Goal: Task Accomplishment & Management: Use online tool/utility

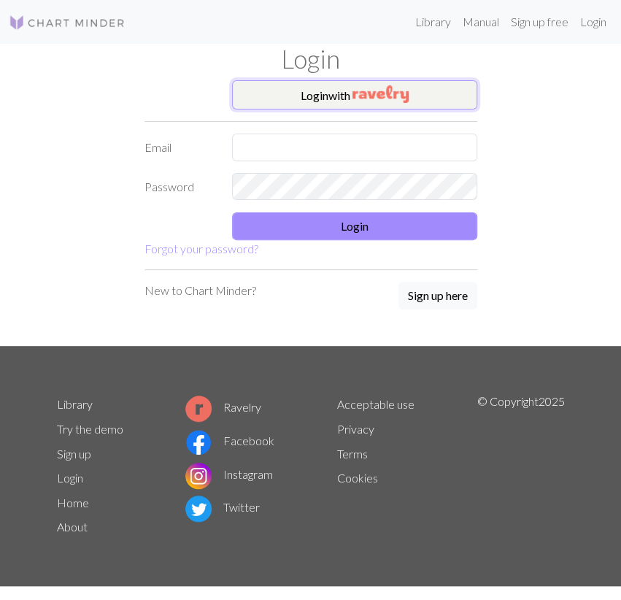
click at [405, 97] on img "button" at bounding box center [380, 94] width 56 height 18
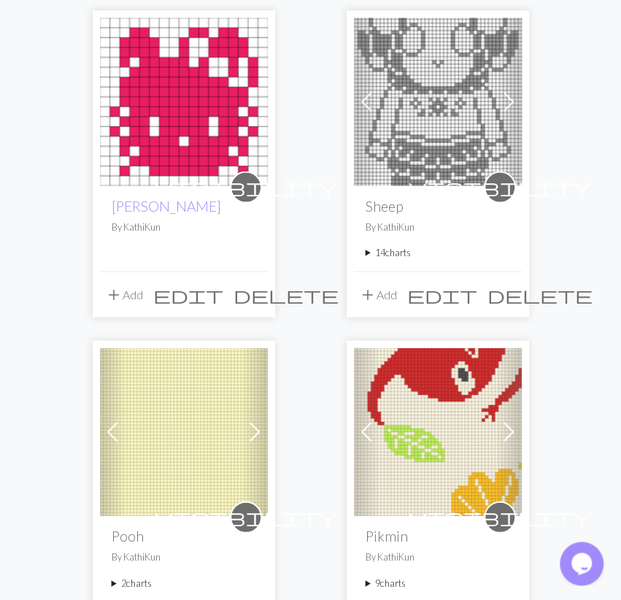
scroll to position [834, 0]
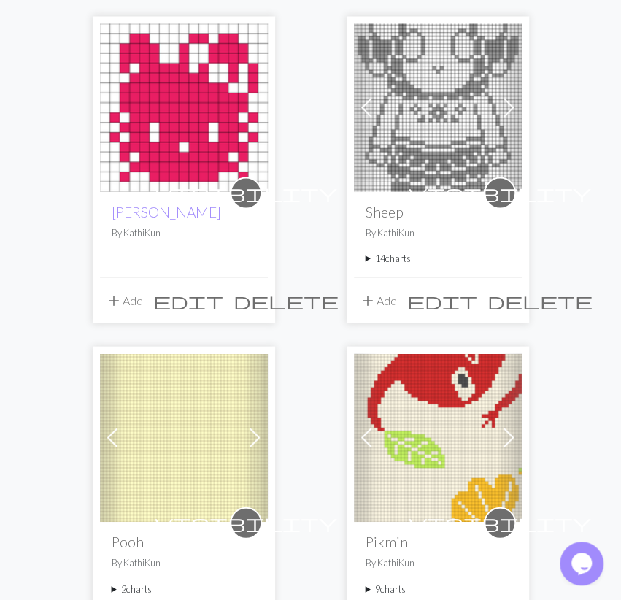
click at [256, 297] on span "delete" at bounding box center [285, 300] width 105 height 20
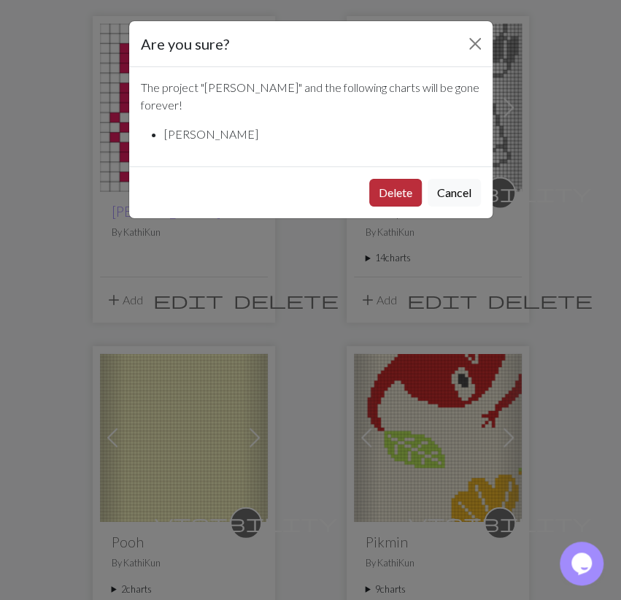
click at [408, 179] on button "Delete" at bounding box center [395, 193] width 53 height 28
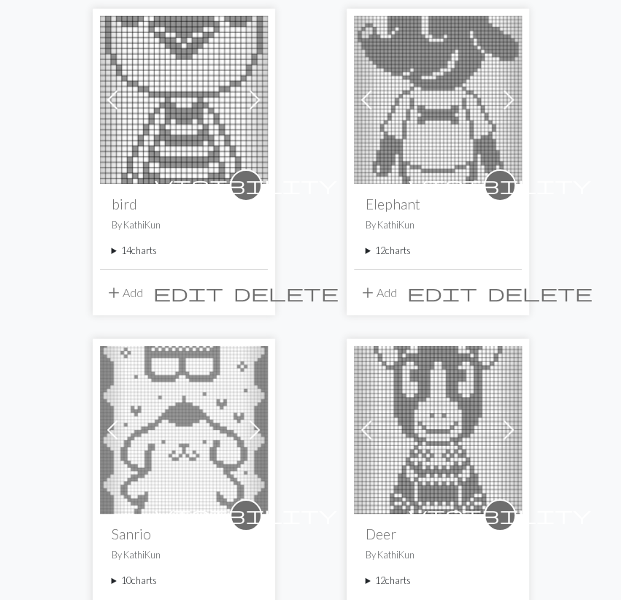
scroll to position [971, 0]
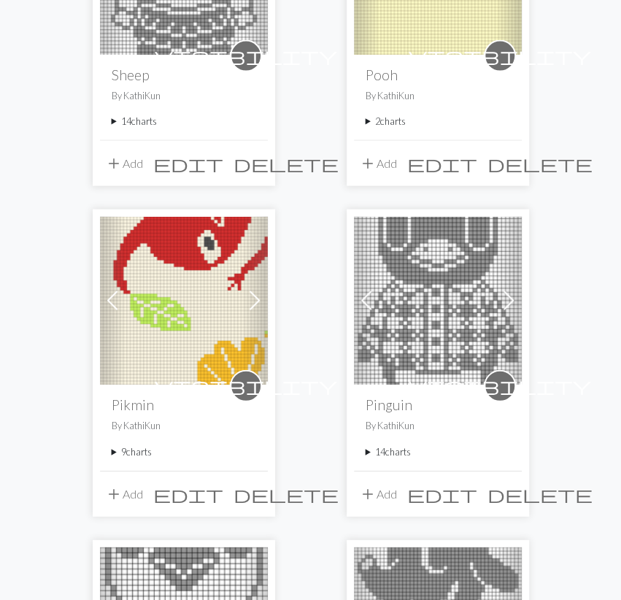
click at [136, 447] on summary "9 charts" at bounding box center [184, 452] width 144 height 14
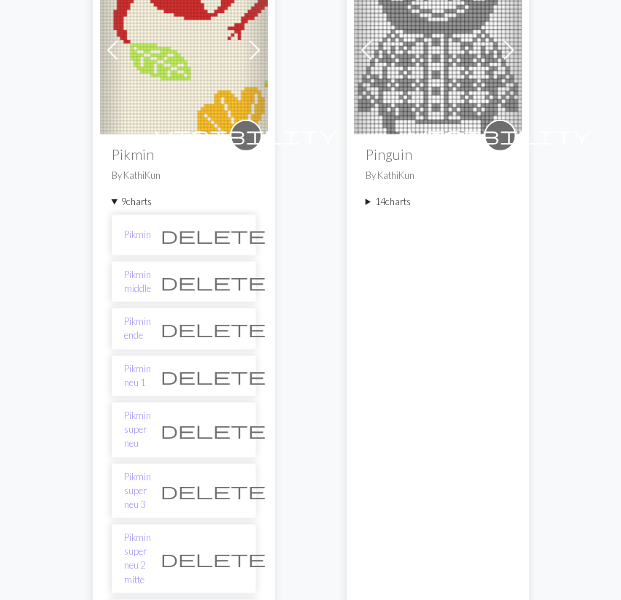
scroll to position [1274, 0]
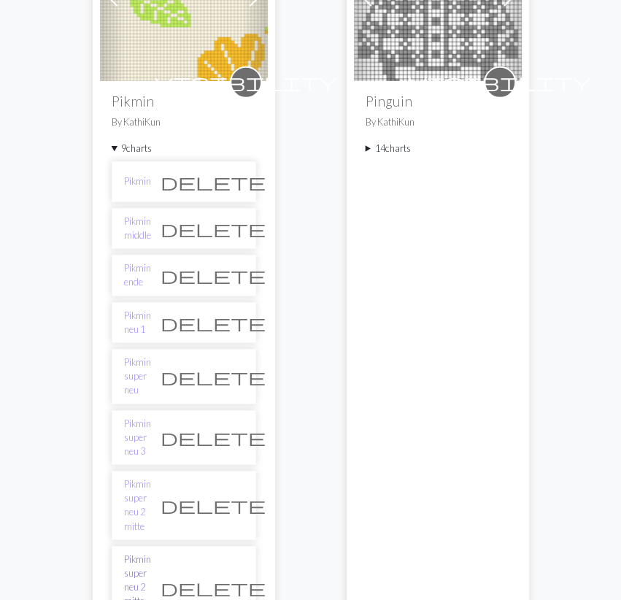
click at [151, 552] on link "Pikmin super neu 2 mitte new" at bounding box center [137, 587] width 27 height 70
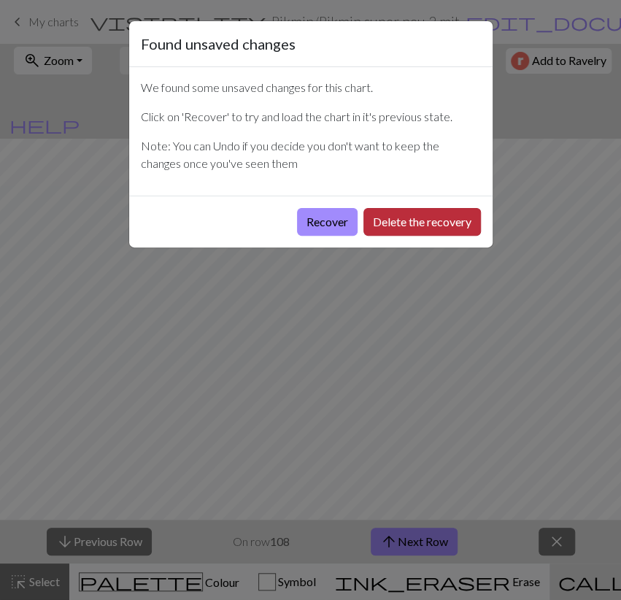
click at [414, 215] on button "Delete the recovery" at bounding box center [421, 222] width 117 height 28
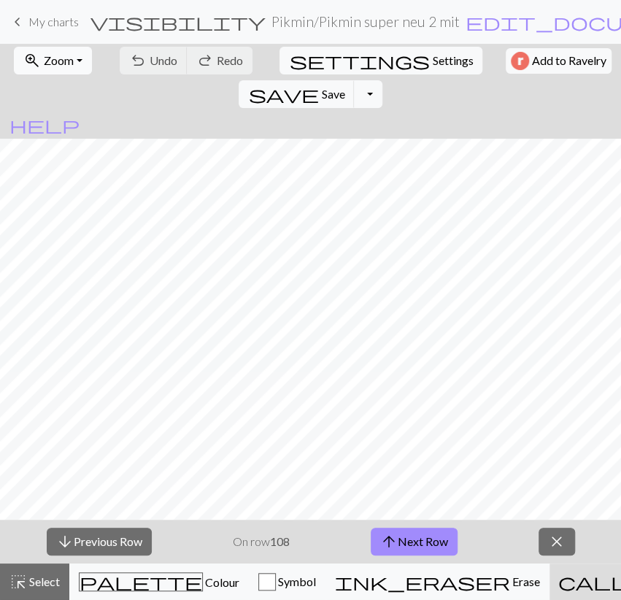
click at [39, 66] on button "zoom_in Zoom Zoom" at bounding box center [53, 61] width 78 height 28
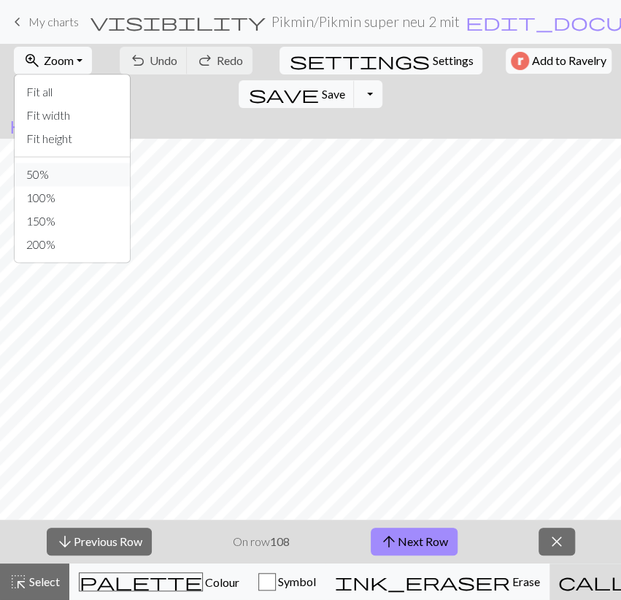
click at [33, 168] on button "50%" at bounding box center [72, 174] width 115 height 23
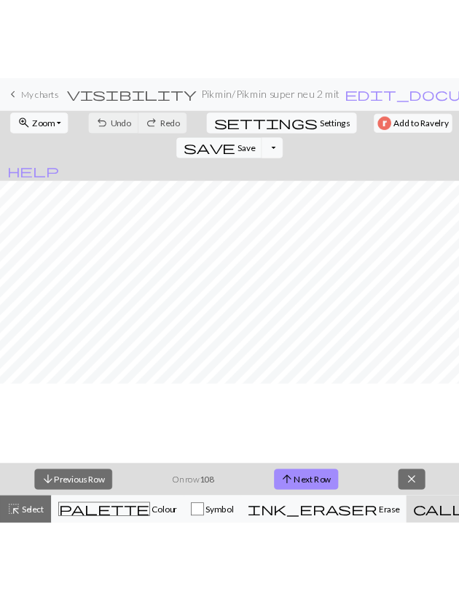
scroll to position [677, 0]
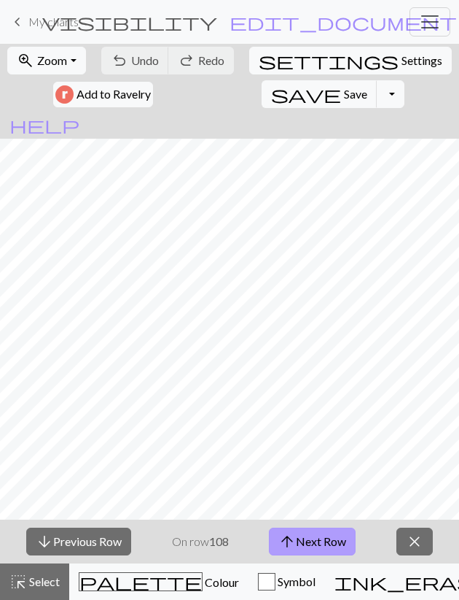
click at [339, 551] on button "arrow_upward Next Row" at bounding box center [312, 541] width 87 height 28
click at [271, 92] on span "save" at bounding box center [306, 94] width 70 height 20
click at [346, 535] on button "arrow_upward Next Row" at bounding box center [312, 541] width 87 height 28
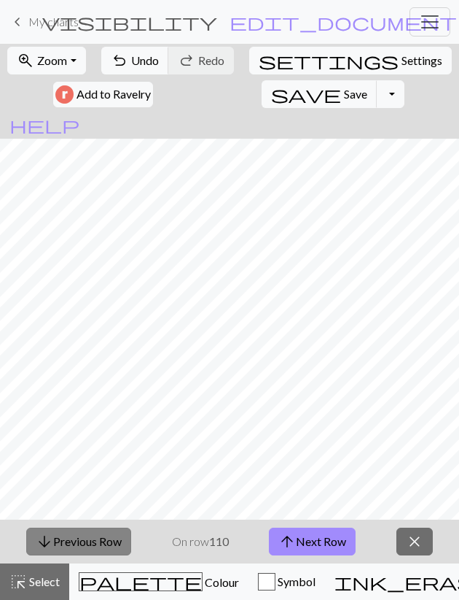
click at [103, 540] on button "arrow_downward Previous Row" at bounding box center [78, 541] width 105 height 28
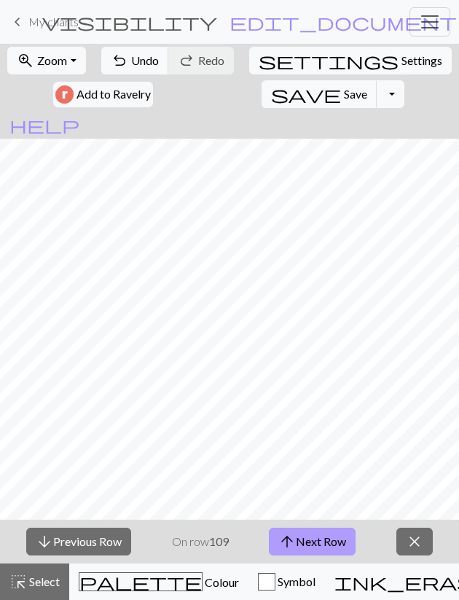
click at [305, 535] on button "arrow_upward Next Row" at bounding box center [312, 541] width 87 height 28
click at [271, 90] on span "save" at bounding box center [306, 94] width 70 height 20
click at [313, 543] on button "arrow_upward Next Row" at bounding box center [312, 541] width 87 height 28
click at [308, 539] on button "arrow_upward Next Row" at bounding box center [312, 541] width 87 height 28
click at [329, 540] on button "arrow_upward Next Row" at bounding box center [312, 541] width 87 height 28
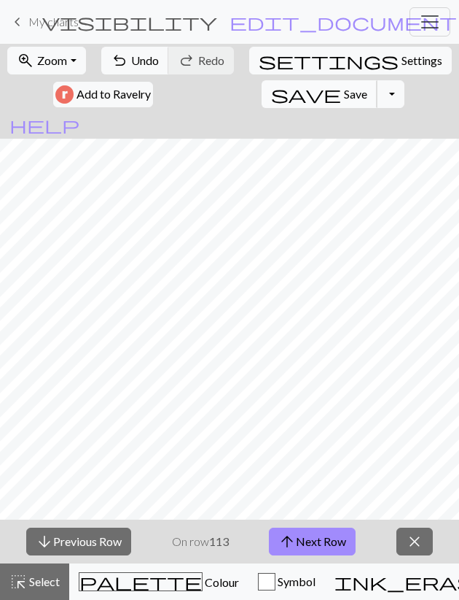
click at [344, 93] on span "Save" at bounding box center [355, 94] width 23 height 14
click at [333, 536] on button "arrow_upward Next Row" at bounding box center [312, 541] width 87 height 28
click at [344, 96] on span "Save" at bounding box center [355, 94] width 23 height 14
click at [298, 535] on button "arrow_upward Next Row" at bounding box center [312, 541] width 87 height 28
click at [271, 93] on span "save" at bounding box center [306, 94] width 70 height 20
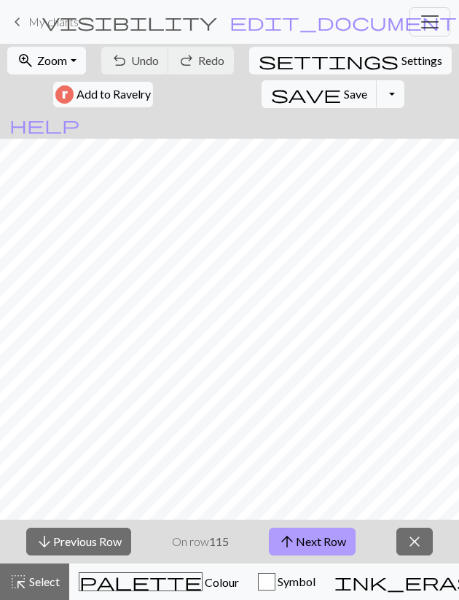
click at [295, 543] on span "arrow_upward" at bounding box center [288, 541] width 18 height 20
click at [344, 96] on span "Save" at bounding box center [355, 94] width 23 height 14
click at [325, 542] on button "arrow_upward Next Row" at bounding box center [312, 541] width 87 height 28
click at [271, 98] on span "save" at bounding box center [306, 94] width 70 height 20
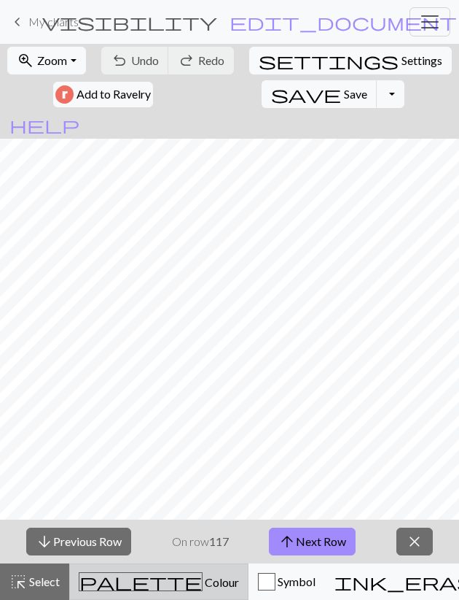
click at [203, 587] on span "Colour" at bounding box center [221, 582] width 36 height 14
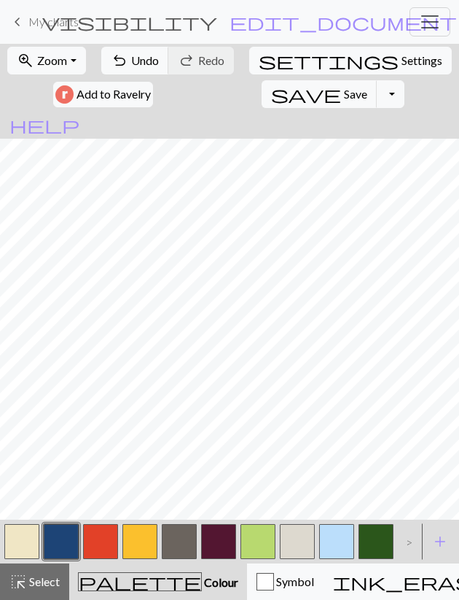
click at [362, 536] on button "button" at bounding box center [376, 541] width 35 height 35
click at [37, 537] on button "button" at bounding box center [21, 541] width 35 height 35
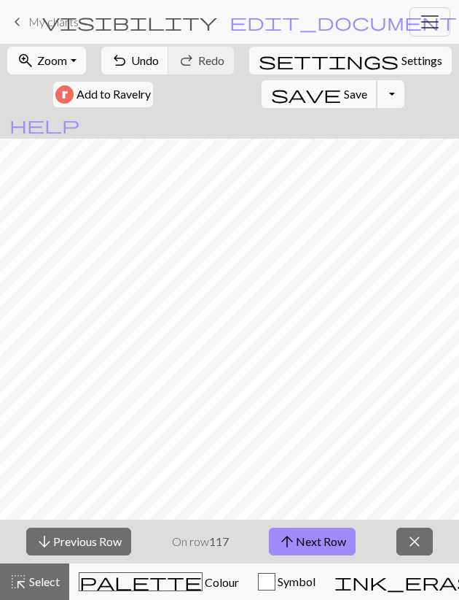
click at [344, 90] on span "Save" at bounding box center [355, 94] width 23 height 14
click at [324, 540] on button "arrow_upward Next Row" at bounding box center [312, 541] width 87 height 28
click at [344, 90] on span "Save" at bounding box center [355, 94] width 23 height 14
click at [291, 545] on span "arrow_upward" at bounding box center [288, 541] width 18 height 20
click at [344, 90] on span "Save" at bounding box center [355, 94] width 23 height 14
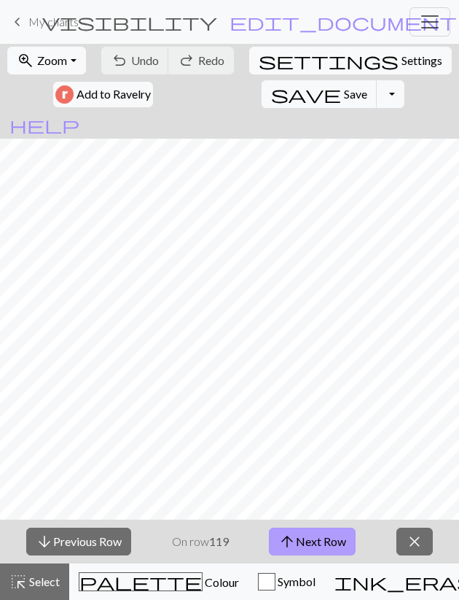
click at [323, 538] on button "arrow_upward Next Row" at bounding box center [312, 541] width 87 height 28
click at [271, 100] on span "save" at bounding box center [306, 94] width 70 height 20
click at [316, 532] on button "arrow_upward Next Row" at bounding box center [312, 541] width 87 height 28
click at [344, 88] on span "Save" at bounding box center [355, 94] width 23 height 14
click at [322, 536] on button "arrow_upward Next Row" at bounding box center [312, 541] width 87 height 28
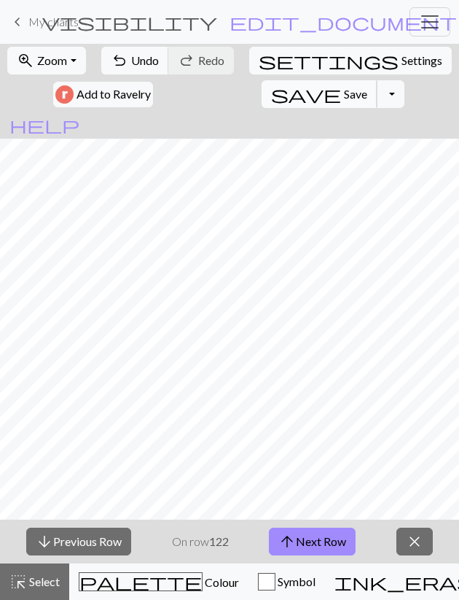
click at [344, 94] on span "Save" at bounding box center [355, 94] width 23 height 14
click at [336, 548] on button "arrow_upward Next Row" at bounding box center [312, 541] width 87 height 28
click at [344, 91] on span "Save" at bounding box center [355, 94] width 23 height 14
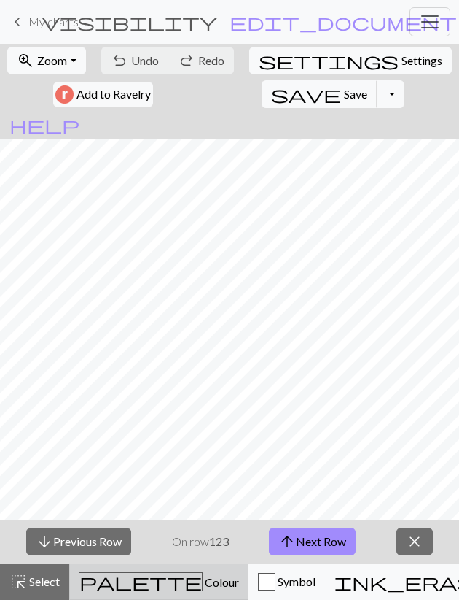
click at [101, 586] on span "palette" at bounding box center [141, 581] width 123 height 20
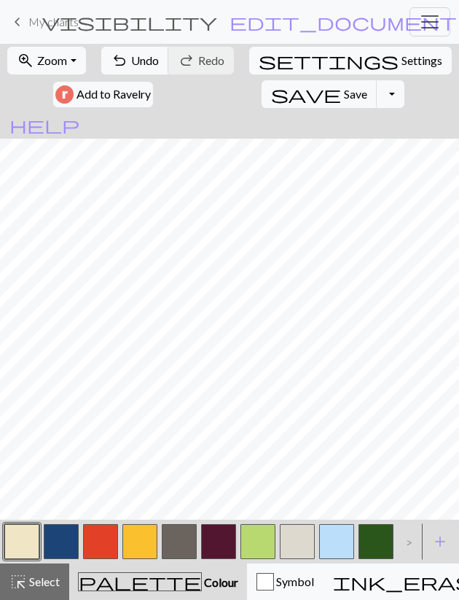
click at [380, 539] on button "button" at bounding box center [376, 541] width 35 height 35
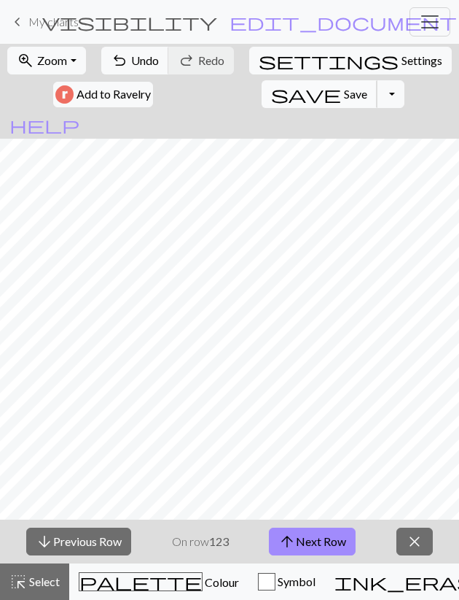
click at [344, 96] on span "Save" at bounding box center [355, 94] width 23 height 14
click at [314, 546] on button "arrow_upward Next Row" at bounding box center [312, 541] width 87 height 28
click at [344, 96] on span "Save" at bounding box center [355, 94] width 23 height 14
click at [282, 535] on span "arrow_upward" at bounding box center [288, 541] width 18 height 20
click at [344, 88] on span "Save" at bounding box center [355, 94] width 23 height 14
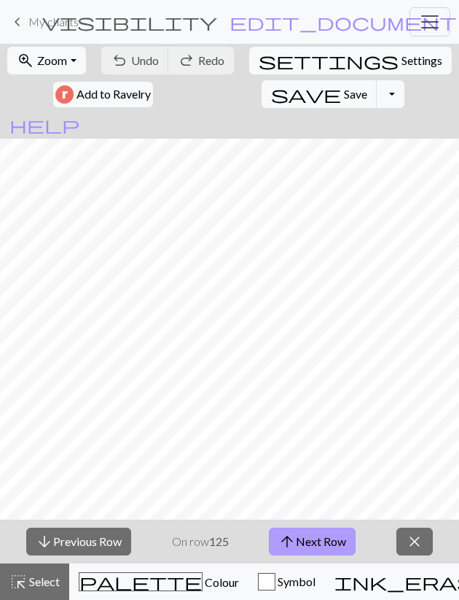
click at [306, 531] on button "arrow_upward Next Row" at bounding box center [312, 541] width 87 height 28
click at [344, 92] on span "Save" at bounding box center [355, 94] width 23 height 14
click at [319, 534] on button "arrow_upward Next Row" at bounding box center [312, 541] width 87 height 28
click at [344, 88] on span "Save" at bounding box center [355, 94] width 23 height 14
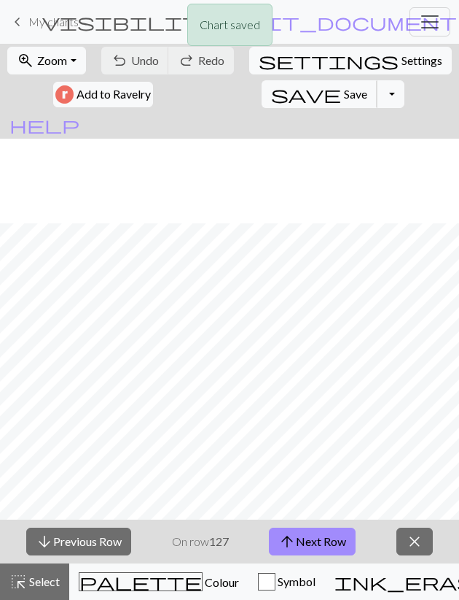
scroll to position [592, 0]
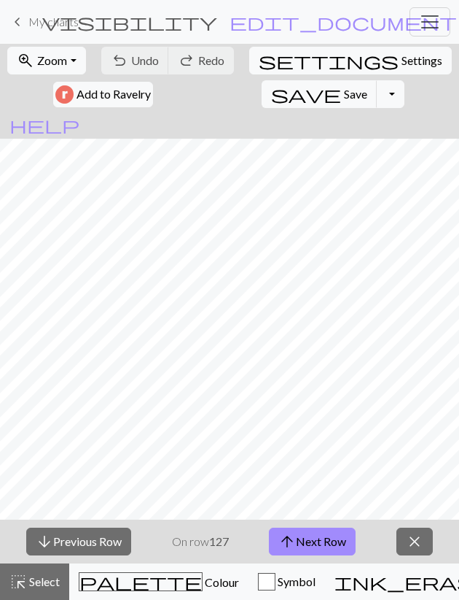
click at [322, 546] on button "arrow_upward Next Row" at bounding box center [312, 541] width 87 height 28
click at [344, 96] on span "Save" at bounding box center [355, 94] width 23 height 14
click at [294, 543] on span "arrow_upward" at bounding box center [288, 541] width 18 height 20
click at [344, 538] on button "arrow_upward Next Row" at bounding box center [312, 541] width 87 height 28
click at [344, 94] on span "Save" at bounding box center [355, 94] width 23 height 14
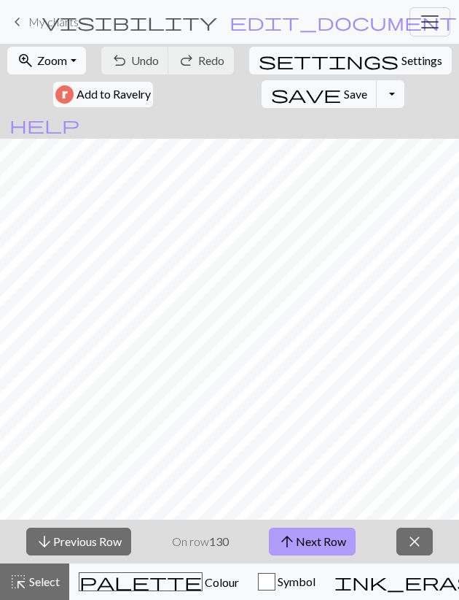
click at [292, 540] on span "arrow_upward" at bounding box center [288, 541] width 18 height 20
click at [262, 94] on button "save Save Save" at bounding box center [320, 94] width 116 height 28
click at [339, 538] on button "arrow_upward Next Row" at bounding box center [312, 541] width 87 height 28
click at [271, 88] on span "save" at bounding box center [306, 94] width 70 height 20
click at [307, 538] on button "arrow_upward Next Row" at bounding box center [312, 541] width 87 height 28
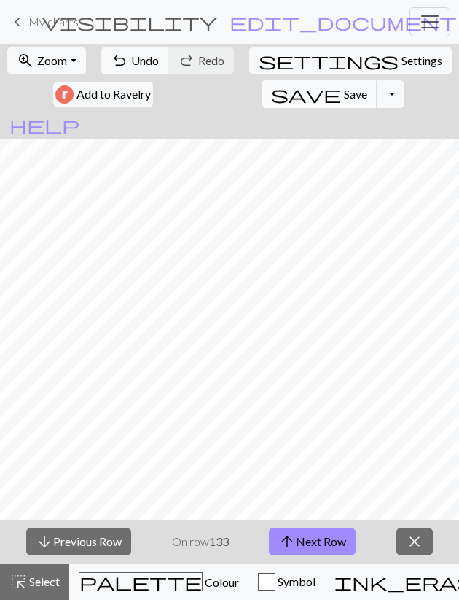
click at [344, 97] on span "Save" at bounding box center [355, 94] width 23 height 14
click at [311, 543] on button "arrow_upward Next Row" at bounding box center [312, 541] width 87 height 28
click at [262, 90] on button "save Save Save" at bounding box center [320, 94] width 116 height 28
click at [317, 540] on button "arrow_upward Next Row" at bounding box center [312, 541] width 87 height 28
click at [271, 92] on span "save" at bounding box center [306, 94] width 70 height 20
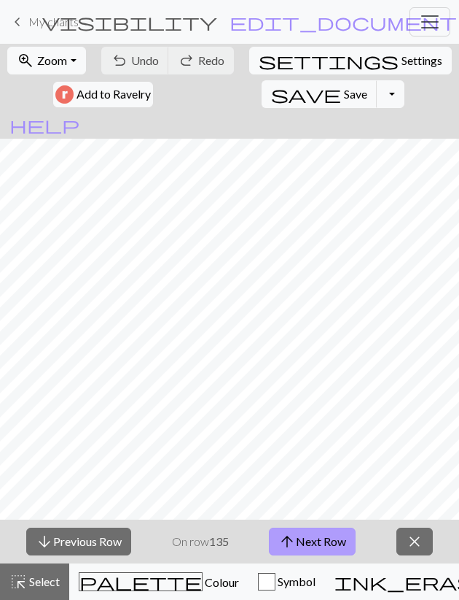
click at [327, 533] on button "arrow_upward Next Row" at bounding box center [312, 541] width 87 height 28
click at [344, 93] on span "Save" at bounding box center [355, 94] width 23 height 14
click at [300, 532] on button "arrow_upward Next Row" at bounding box center [312, 541] width 87 height 28
click at [271, 91] on span "save" at bounding box center [306, 94] width 70 height 20
click at [315, 542] on button "arrow_upward Next Row" at bounding box center [312, 541] width 87 height 28
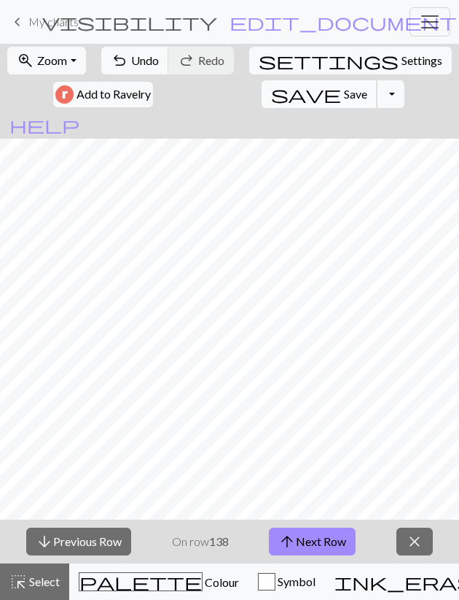
click at [344, 96] on span "Save" at bounding box center [355, 94] width 23 height 14
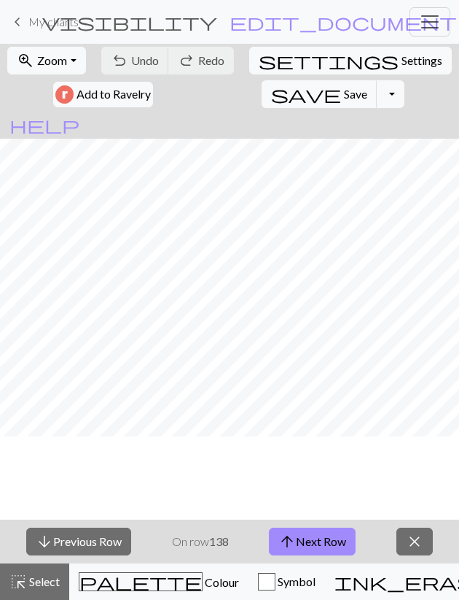
scroll to position [508, 0]
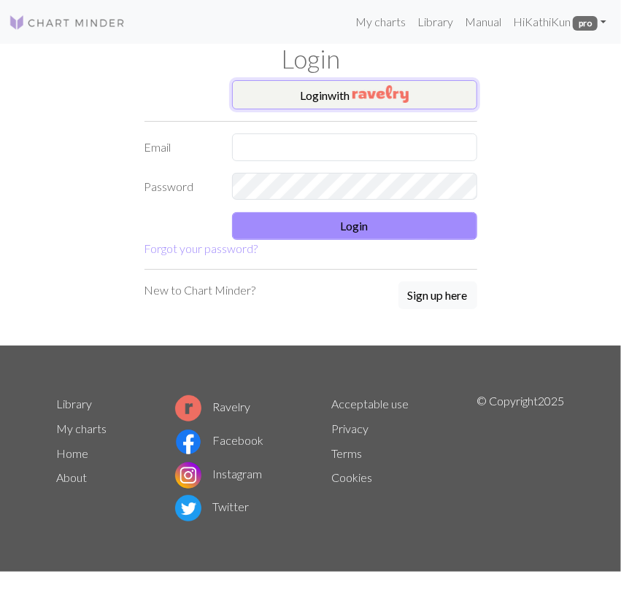
click at [294, 99] on button "Login with" at bounding box center [354, 94] width 245 height 29
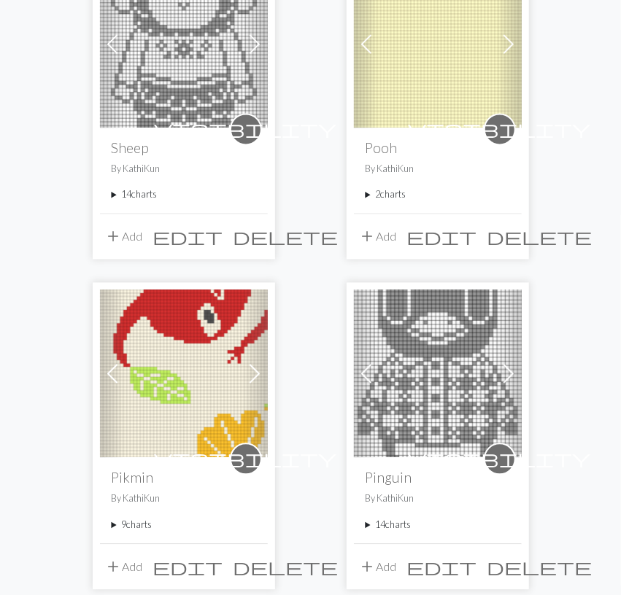
scroll to position [986, 0]
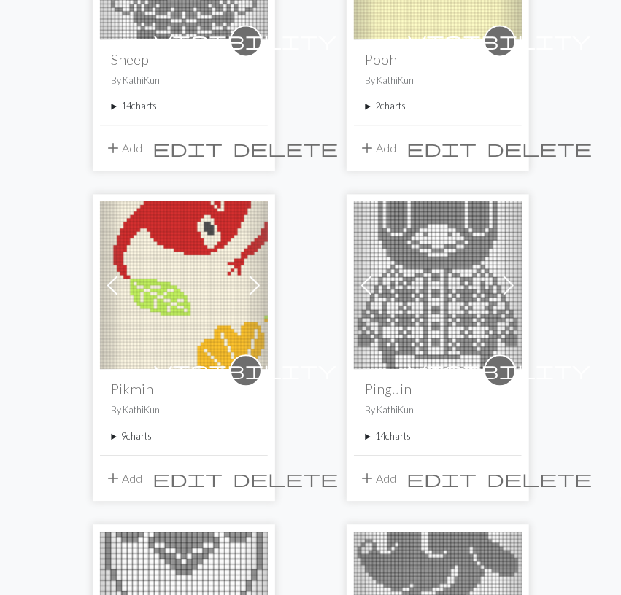
click at [132, 434] on summary "9 charts" at bounding box center [184, 437] width 144 height 14
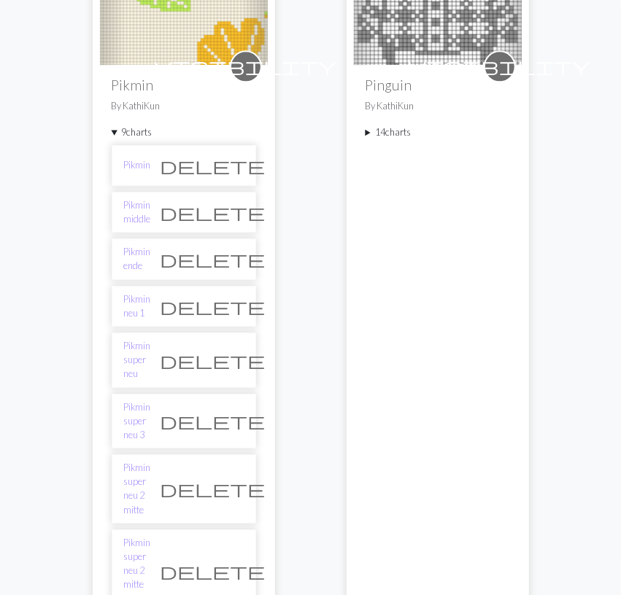
scroll to position [1365, 0]
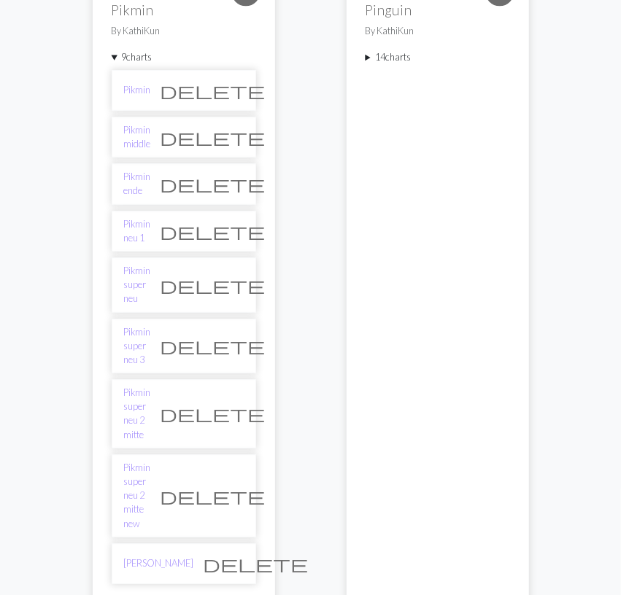
drag, startPoint x: 160, startPoint y: 410, endPoint x: 12, endPoint y: 387, distance: 149.1
click at [151, 461] on link "Pikmin super neu 2 mitte new" at bounding box center [137, 496] width 27 height 70
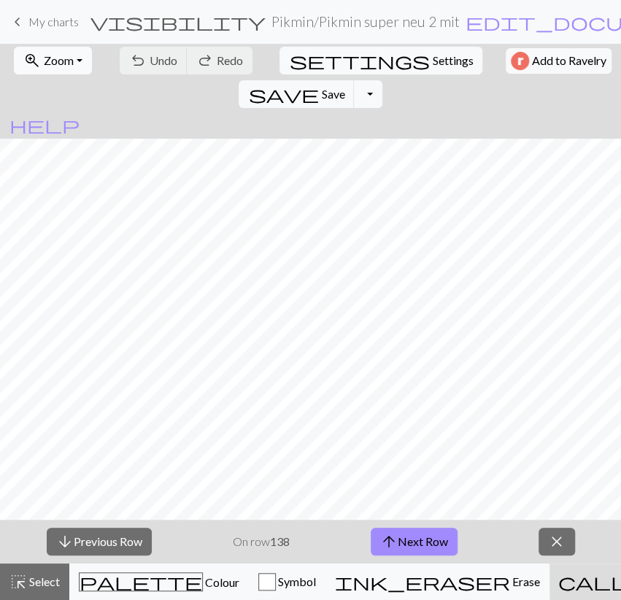
click at [44, 64] on span "Zoom" at bounding box center [59, 60] width 30 height 14
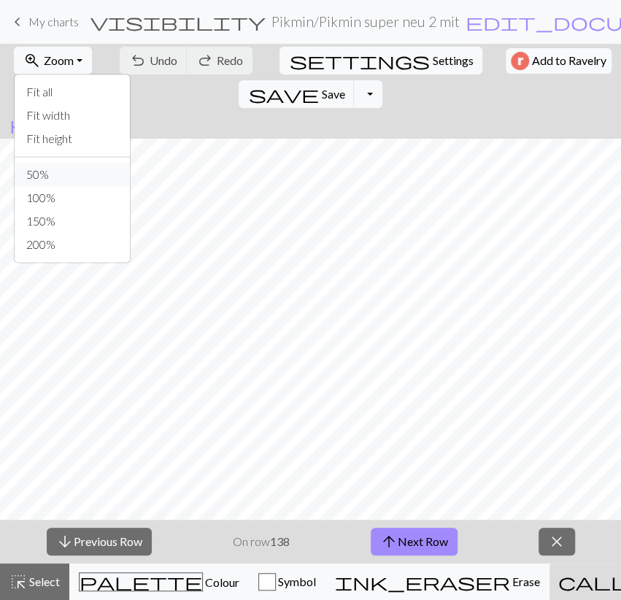
click at [34, 179] on button "50%" at bounding box center [72, 174] width 115 height 23
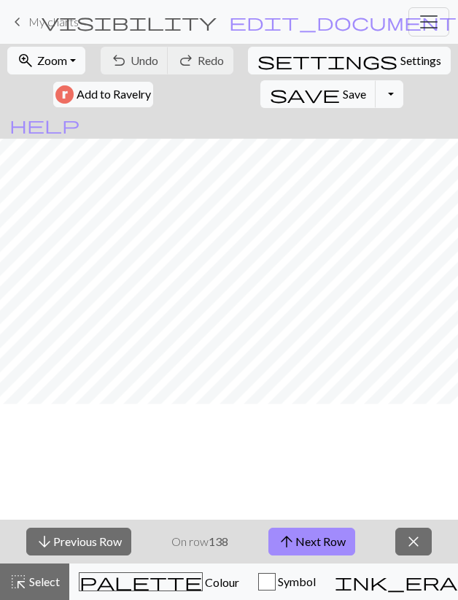
scroll to position [508, 0]
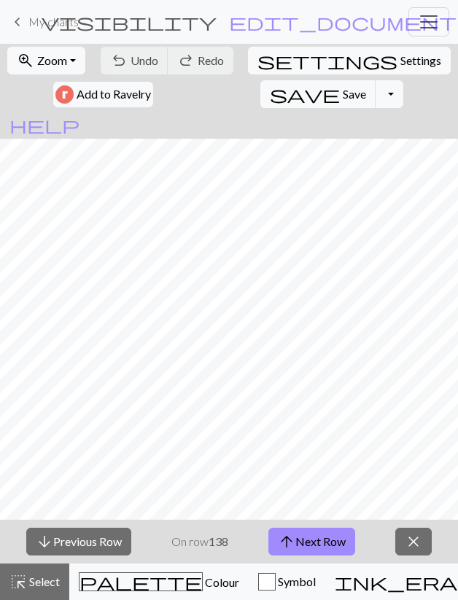
click at [339, 538] on button "arrow_upward Next Row" at bounding box center [311, 541] width 87 height 28
click at [343, 91] on span "Save" at bounding box center [354, 94] width 23 height 14
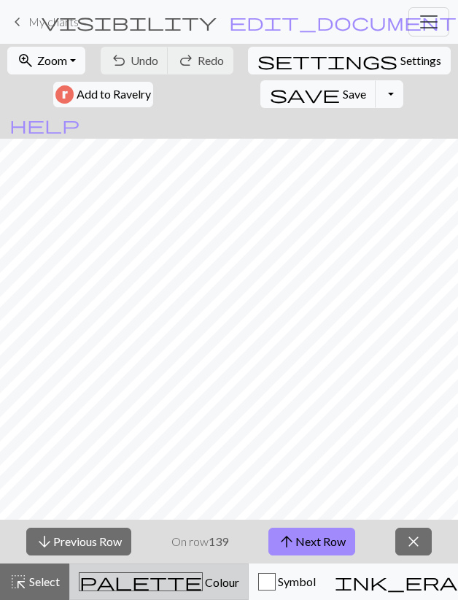
click at [203, 586] on span "Colour" at bounding box center [221, 582] width 36 height 14
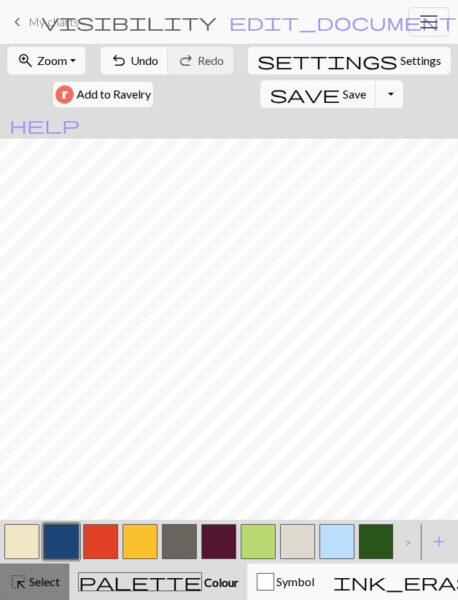
click at [50, 585] on span "Select" at bounding box center [43, 581] width 33 height 14
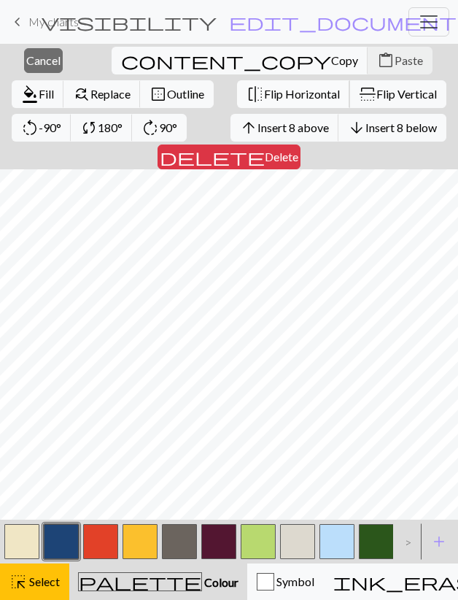
click at [264, 89] on span "Flip Horizontal" at bounding box center [302, 94] width 76 height 14
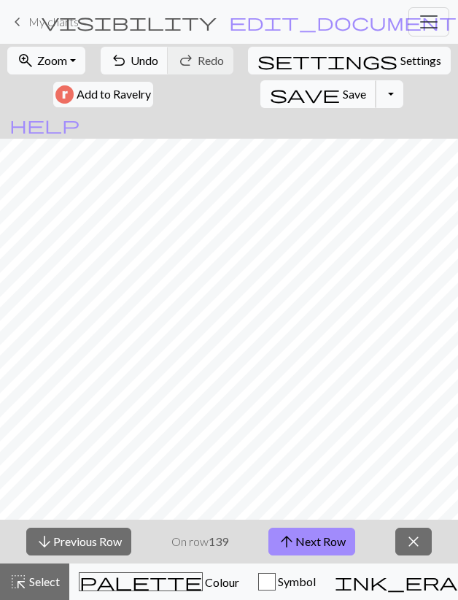
click at [343, 91] on span "Save" at bounding box center [354, 94] width 23 height 14
click at [330, 533] on button "arrow_upward Next Row" at bounding box center [311, 541] width 87 height 28
click at [343, 97] on span "Save" at bounding box center [354, 94] width 23 height 14
click at [317, 536] on button "arrow_upward Next Row" at bounding box center [311, 541] width 87 height 28
click at [343, 91] on span "Save" at bounding box center [354, 94] width 23 height 14
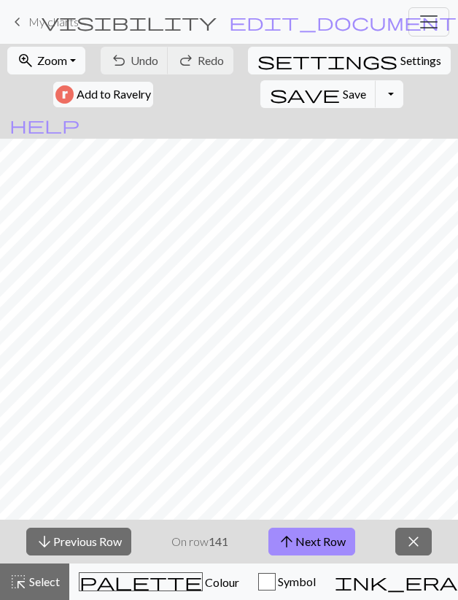
drag, startPoint x: 310, startPoint y: 546, endPoint x: 310, endPoint y: 526, distance: 20.4
click at [310, 546] on button "arrow_upward Next Row" at bounding box center [311, 541] width 87 height 28
click at [260, 93] on button "save Save Save" at bounding box center [318, 94] width 116 height 28
click at [322, 540] on button "arrow_upward Next Row" at bounding box center [311, 541] width 87 height 28
click at [260, 88] on button "save Save Save" at bounding box center [318, 94] width 116 height 28
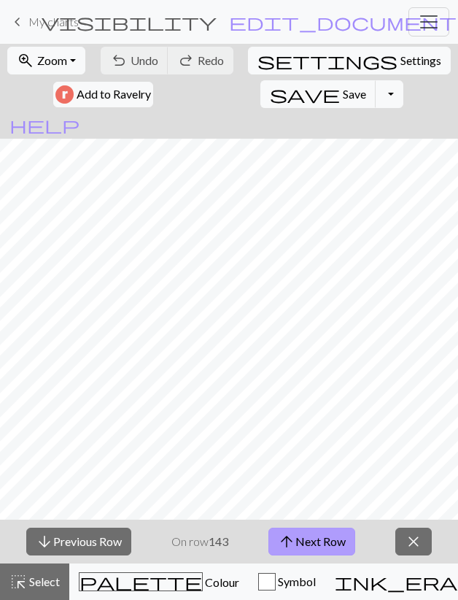
click at [337, 537] on button "arrow_upward Next Row" at bounding box center [311, 541] width 87 height 28
click at [343, 91] on span "Save" at bounding box center [354, 94] width 23 height 14
click at [318, 538] on button "arrow_upward Next Row" at bounding box center [311, 541] width 87 height 28
click at [260, 82] on button "save Save Save" at bounding box center [318, 94] width 116 height 28
click at [304, 539] on button "arrow_upward Next Row" at bounding box center [311, 541] width 87 height 28
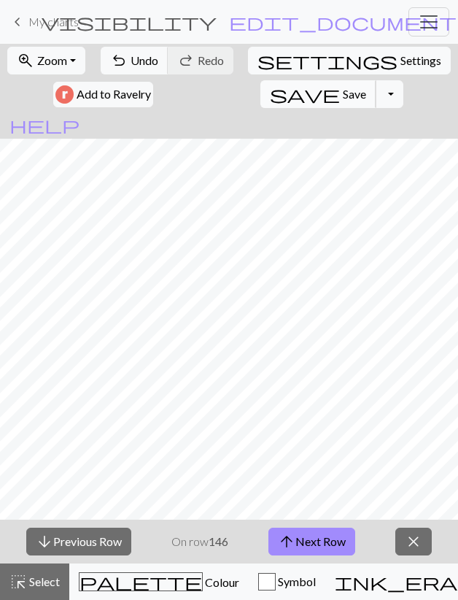
click at [260, 94] on button "save Save Save" at bounding box center [318, 94] width 116 height 28
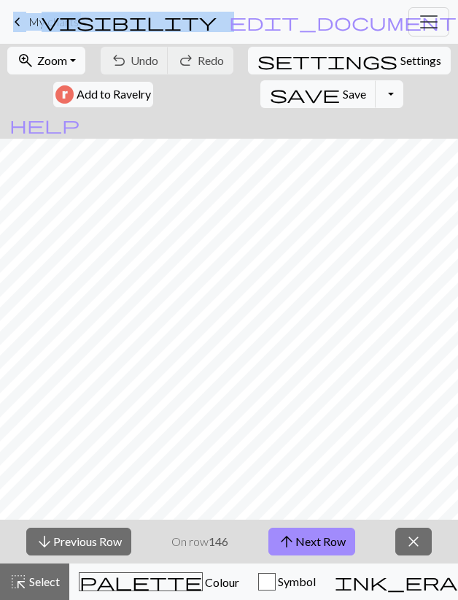
drag, startPoint x: 260, startPoint y: 11, endPoint x: 13, endPoint y: -20, distance: 249.1
click at [13, 0] on html "This website uses cookies to ensure you get the best experience on our website.…" at bounding box center [229, 300] width 458 height 600
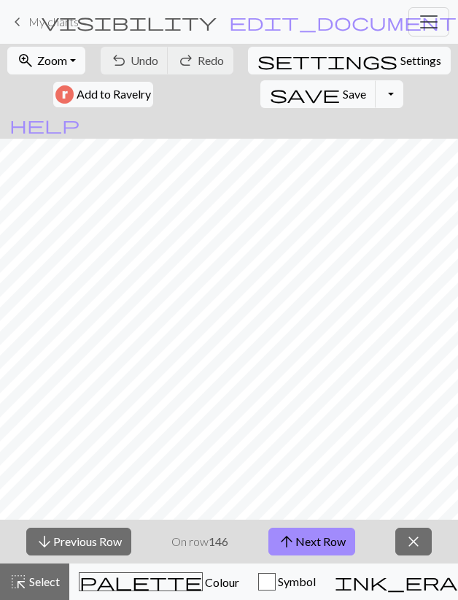
click at [104, 101] on div "zoom_in Zoom Zoom Fit all Fit width Fit height 50% 100% 150% 200% undo Undo Und…" at bounding box center [229, 77] width 458 height 67
click at [314, 545] on button "arrow_upward Next Row" at bounding box center [311, 541] width 87 height 28
click at [260, 91] on button "save Save Save" at bounding box center [318, 94] width 116 height 28
